Goal: Information Seeking & Learning: Check status

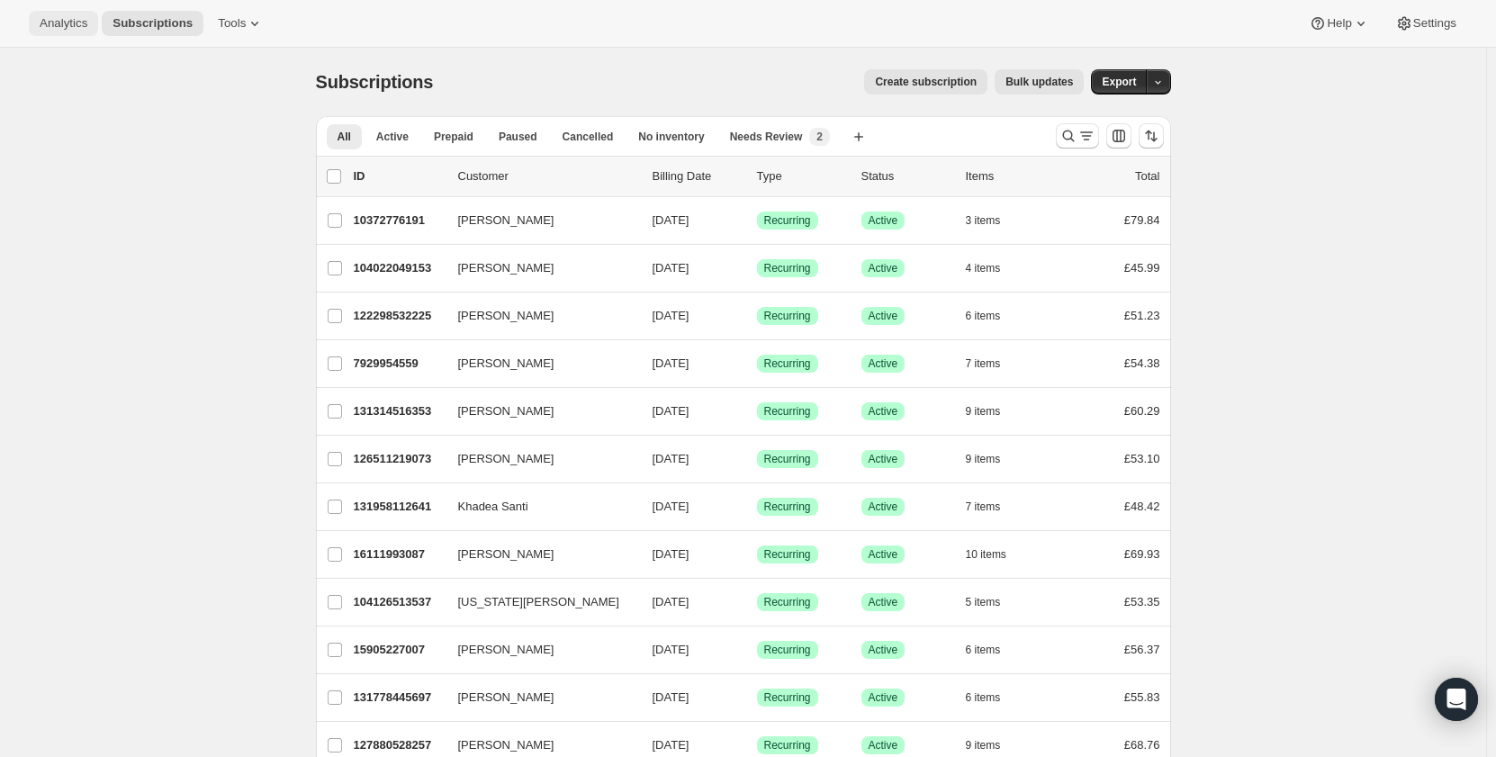
click at [48, 22] on span "Analytics" at bounding box center [64, 23] width 48 height 14
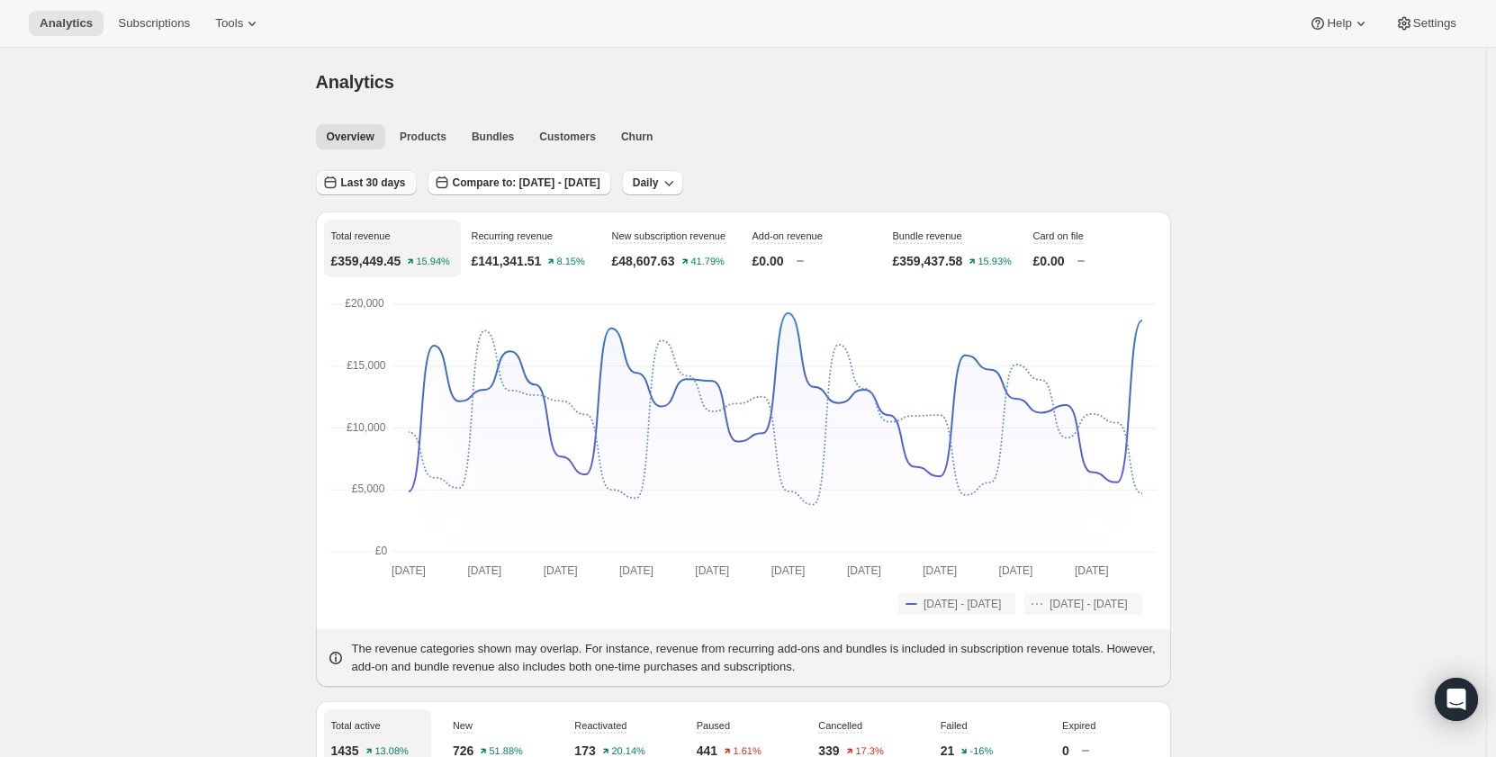
click at [369, 186] on span "Last 30 days" at bounding box center [373, 182] width 65 height 14
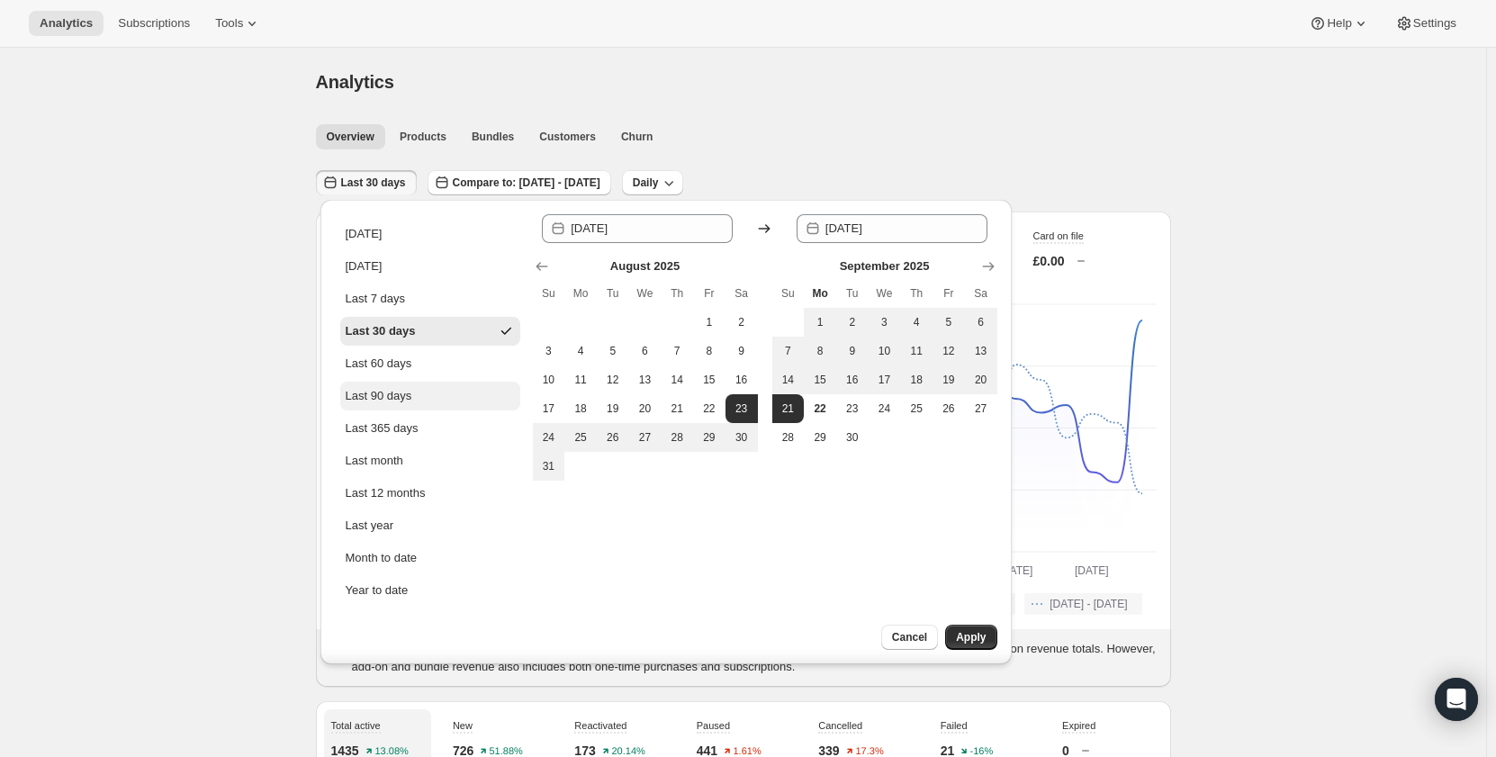
click at [400, 395] on div "Last 90 days" at bounding box center [379, 396] width 67 height 18
type input "[DATE]"
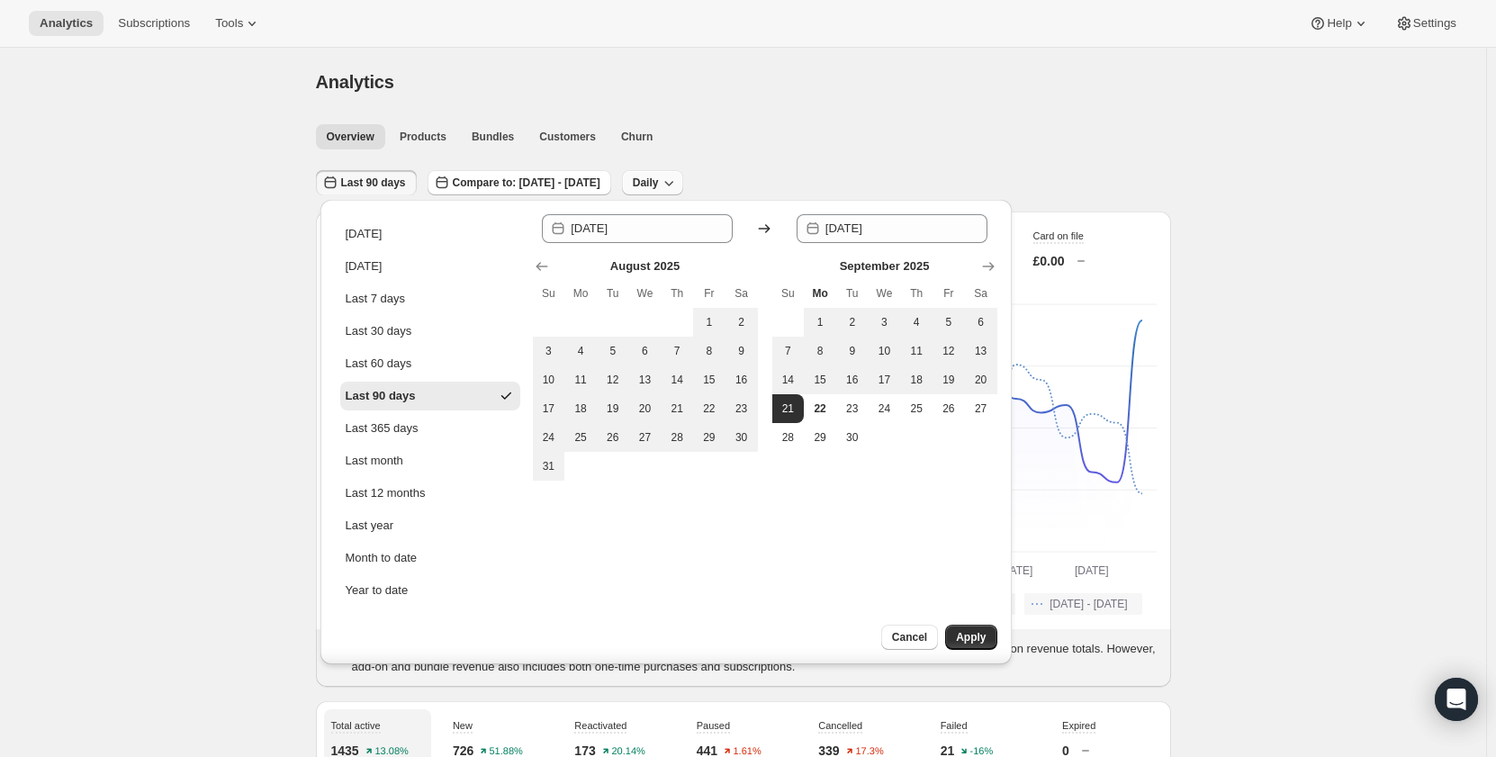
click at [678, 182] on icon "button" at bounding box center [669, 183] width 18 height 18
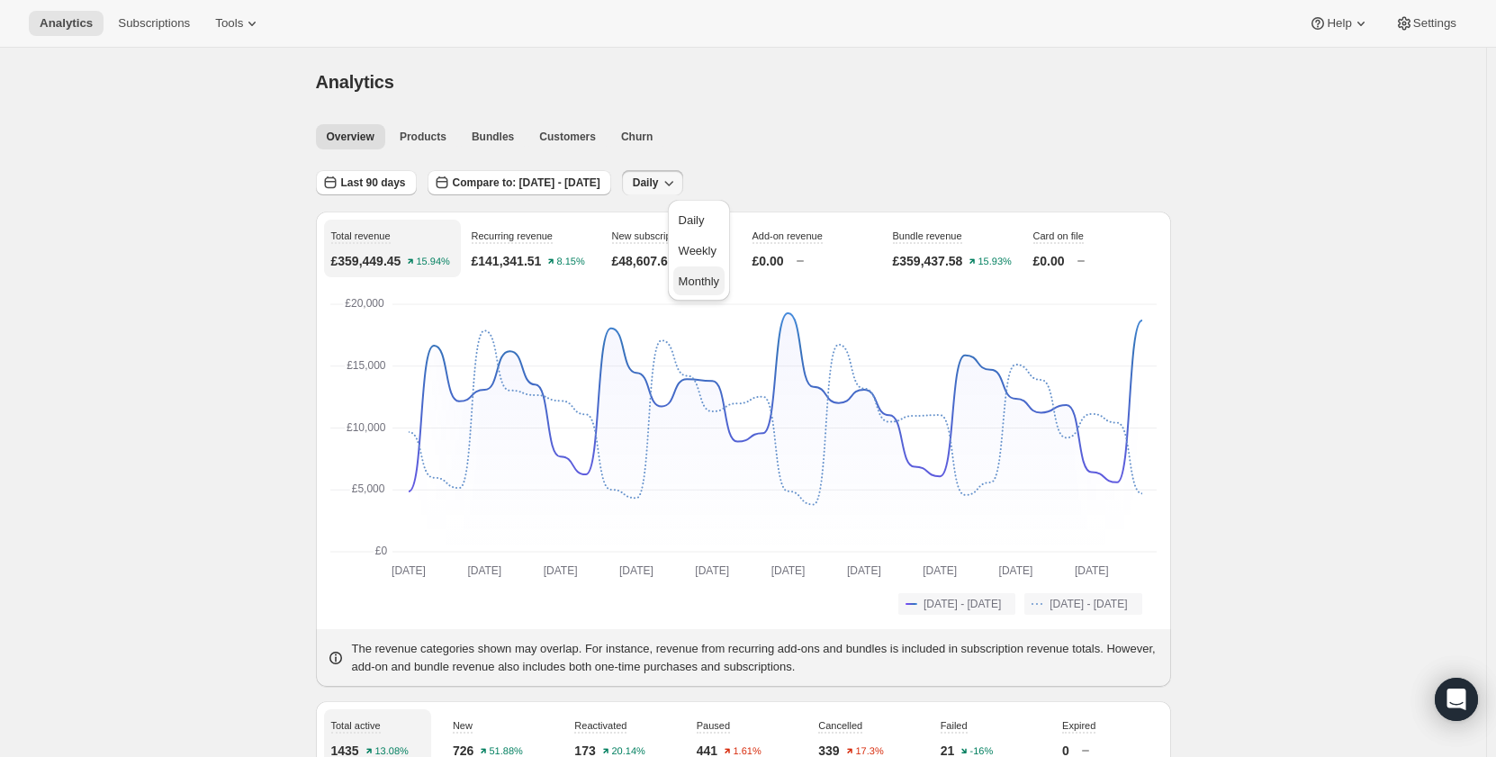
click at [708, 274] on span "Monthly" at bounding box center [699, 280] width 41 height 13
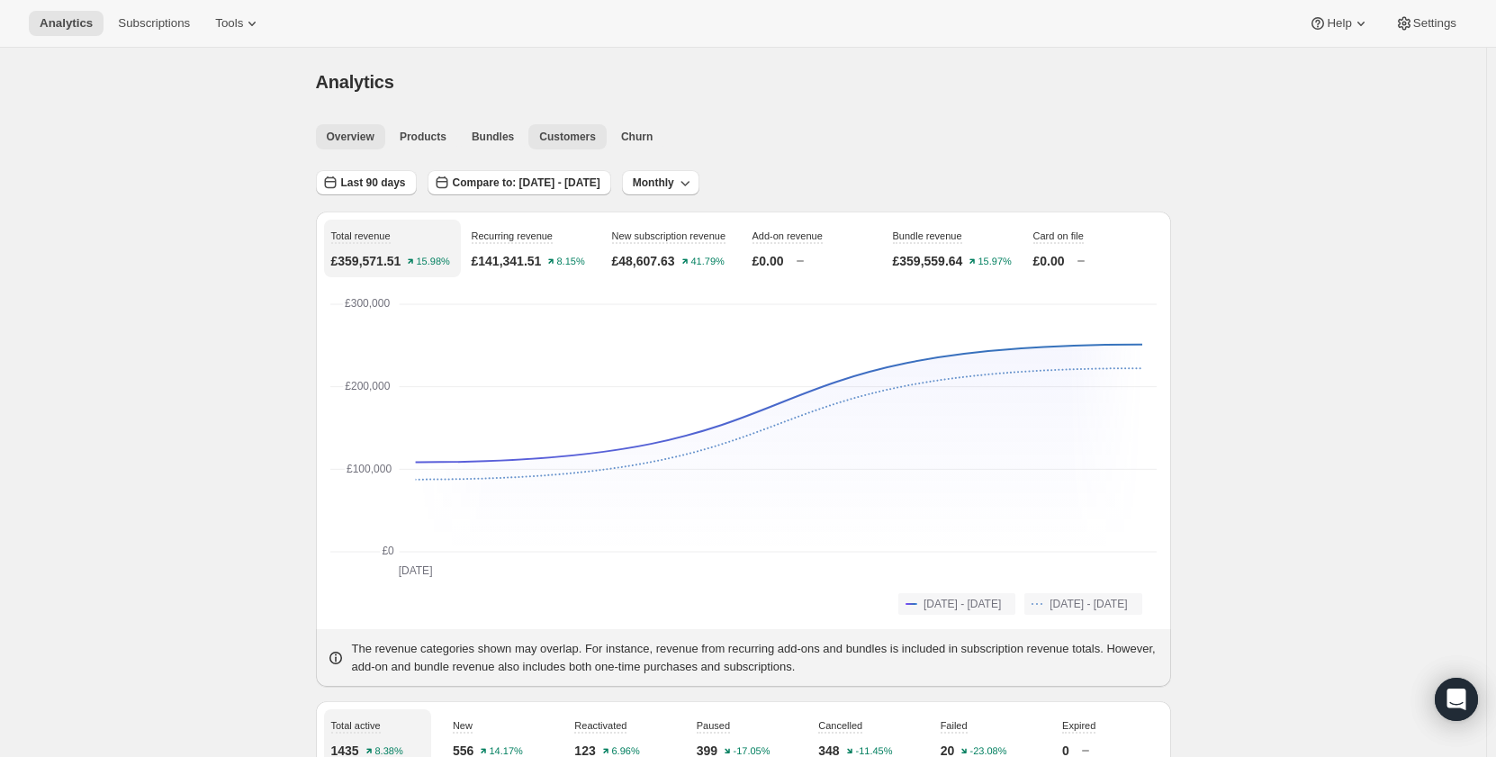
click at [568, 133] on span "Customers" at bounding box center [567, 137] width 57 height 14
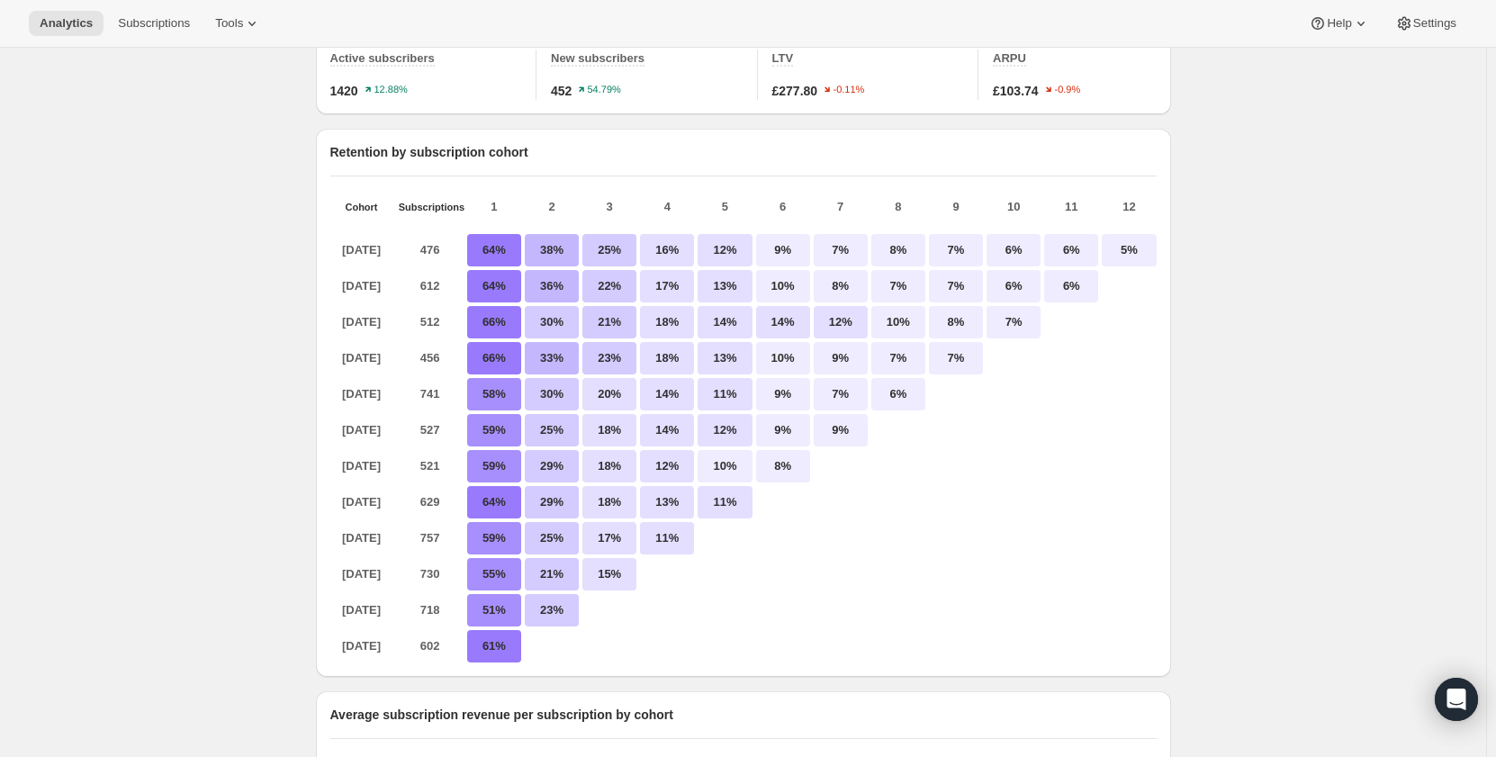
scroll to position [180, 0]
